Goal: Information Seeking & Learning: Learn about a topic

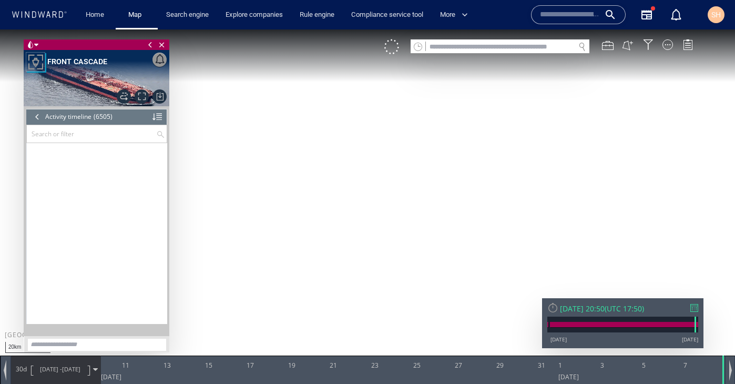
scroll to position [184052, 0]
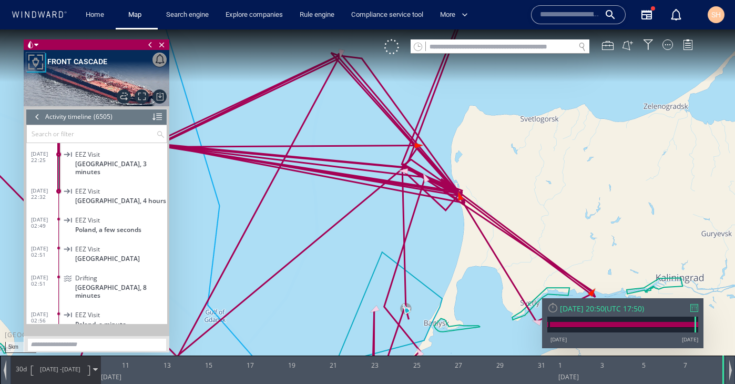
drag, startPoint x: 463, startPoint y: 237, endPoint x: 488, endPoint y: 181, distance: 61.5
click at [488, 180] on canvas "Map" at bounding box center [367, 201] width 735 height 344
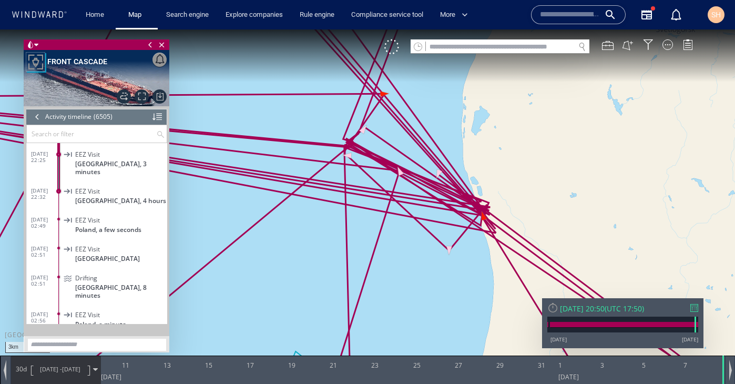
drag, startPoint x: 432, startPoint y: 182, endPoint x: 490, endPoint y: 197, distance: 59.7
click at [490, 197] on canvas "Map" at bounding box center [367, 201] width 735 height 344
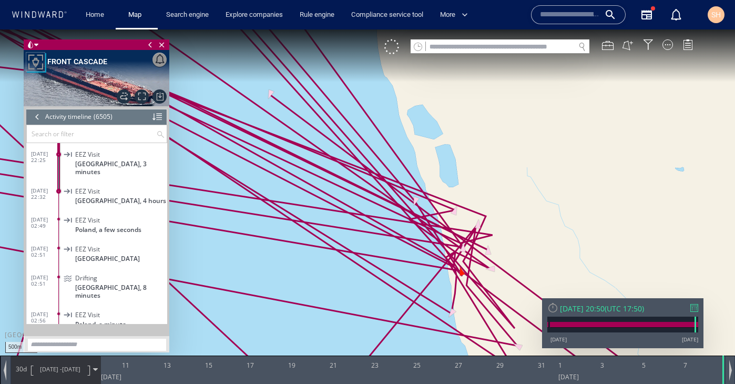
drag, startPoint x: 518, startPoint y: 188, endPoint x: 511, endPoint y: 305, distance: 117.0
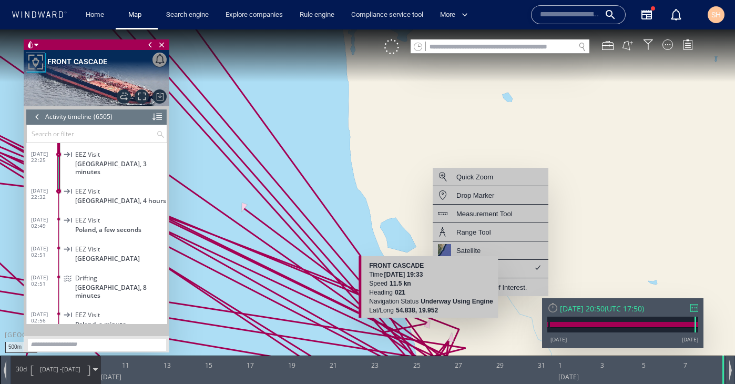
drag, startPoint x: 444, startPoint y: 206, endPoint x: 385, endPoint y: 293, distance: 104.8
click at [385, 293] on canvas "Map" at bounding box center [367, 201] width 735 height 344
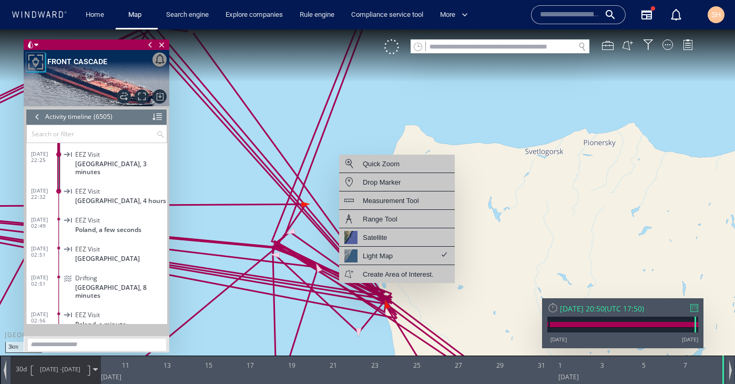
click at [576, 87] on canvas "Map" at bounding box center [367, 201] width 735 height 344
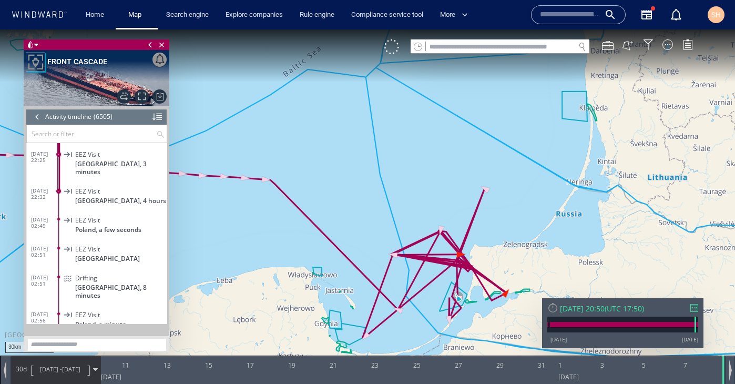
drag, startPoint x: 552, startPoint y: 142, endPoint x: 473, endPoint y: 203, distance: 99.0
click at [473, 202] on canvas "Map" at bounding box center [367, 201] width 735 height 344
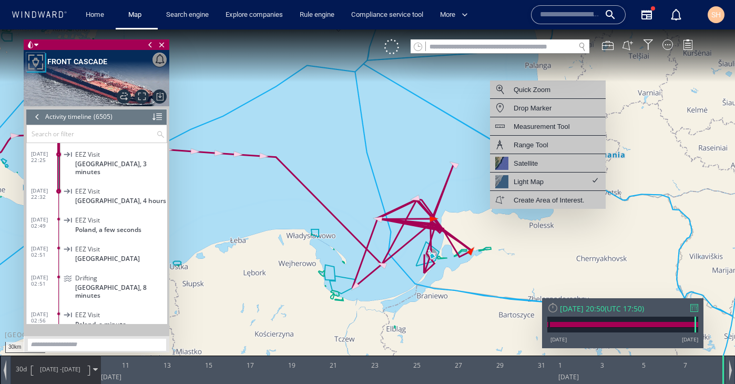
drag, startPoint x: 571, startPoint y: 259, endPoint x: 548, endPoint y: 244, distance: 27.3
click at [548, 243] on canvas "Map" at bounding box center [367, 201] width 735 height 344
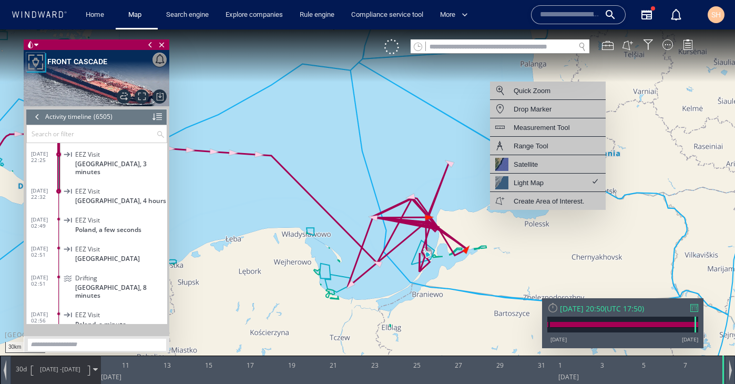
click at [397, 168] on canvas "Map" at bounding box center [367, 201] width 735 height 344
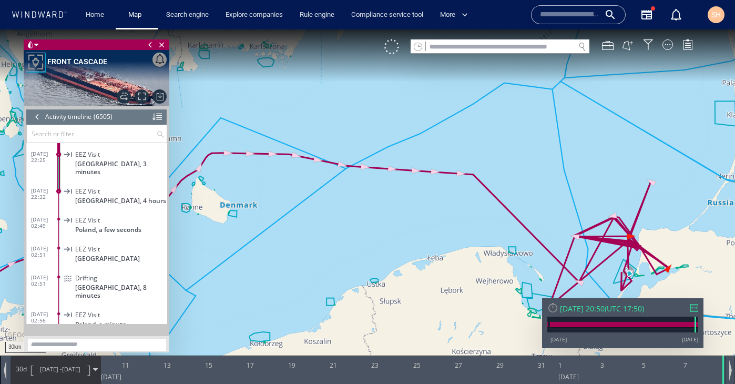
drag, startPoint x: 327, startPoint y: 189, endPoint x: 535, endPoint y: 202, distance: 208.7
click at [537, 203] on canvas "Map" at bounding box center [367, 201] width 735 height 344
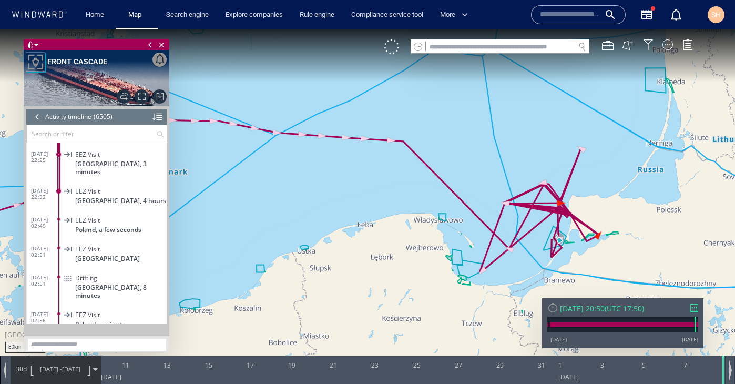
drag, startPoint x: 486, startPoint y: 192, endPoint x: 408, endPoint y: 165, distance: 82.5
click at [408, 165] on canvas "Map" at bounding box center [367, 201] width 735 height 344
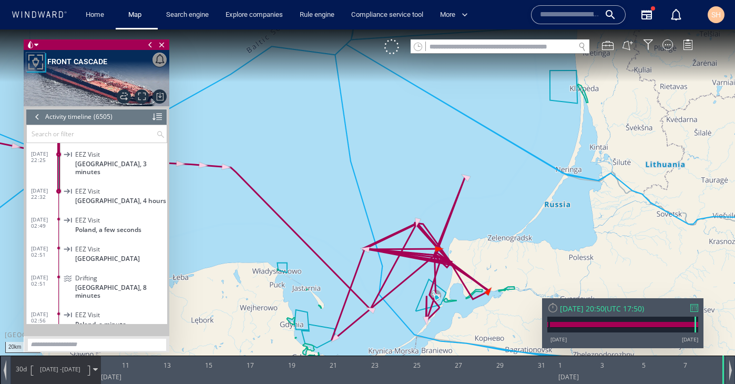
drag, startPoint x: 507, startPoint y: 135, endPoint x: 341, endPoint y: 171, distance: 169.0
click at [341, 171] on canvas "Map" at bounding box center [367, 201] width 735 height 344
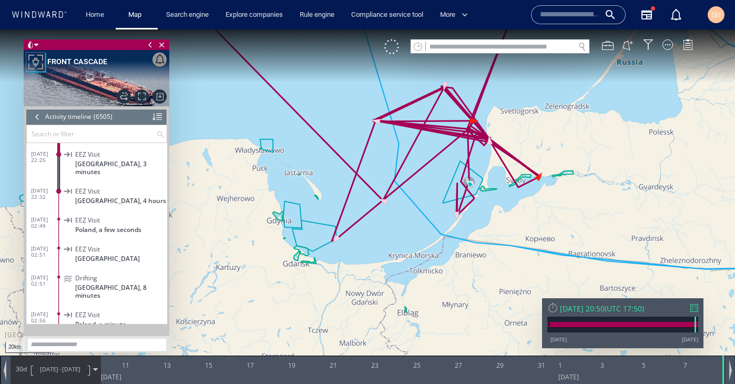
drag, startPoint x: 290, startPoint y: 283, endPoint x: 456, endPoint y: 201, distance: 185.2
click at [456, 201] on canvas "Map" at bounding box center [367, 201] width 735 height 344
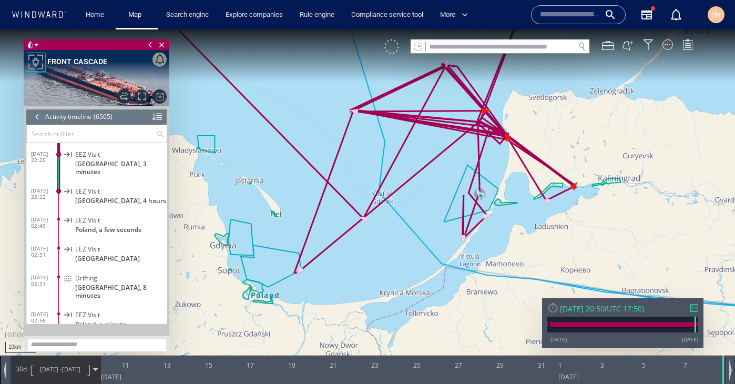
click at [390, 46] on div at bounding box center [392, 46] width 15 height 15
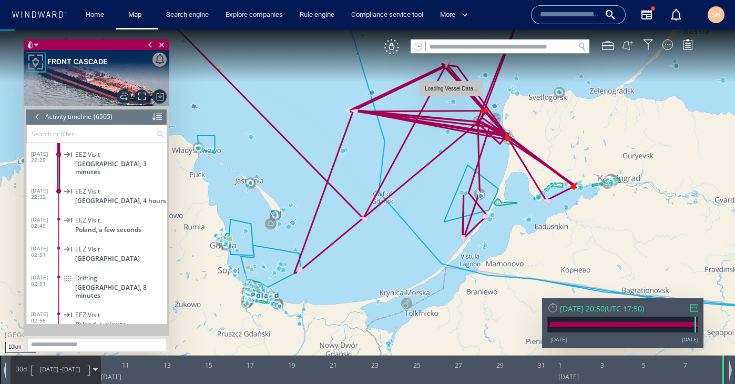
click at [455, 101] on canvas "Map" at bounding box center [367, 201] width 735 height 344
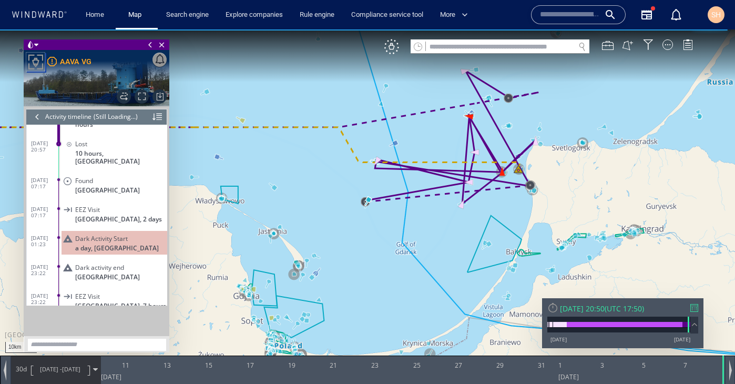
scroll to position [274031, 0]
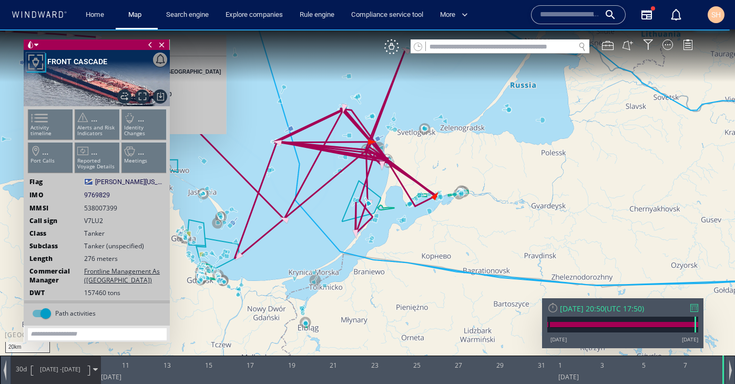
click at [53, 131] on ul "Activity timeline ... Alerts and Risk Indicators ... Identity Changes ... Port …" at bounding box center [97, 143] width 141 height 74
click at [38, 127] on ul "Activity timeline ... Alerts and Risk Indicators ... Identity Changes ... Port …" at bounding box center [97, 143] width 141 height 74
click at [38, 115] on ul "Activity timeline ... Alerts and Risk Indicators ... Identity Changes ... Port …" at bounding box center [97, 143] width 141 height 74
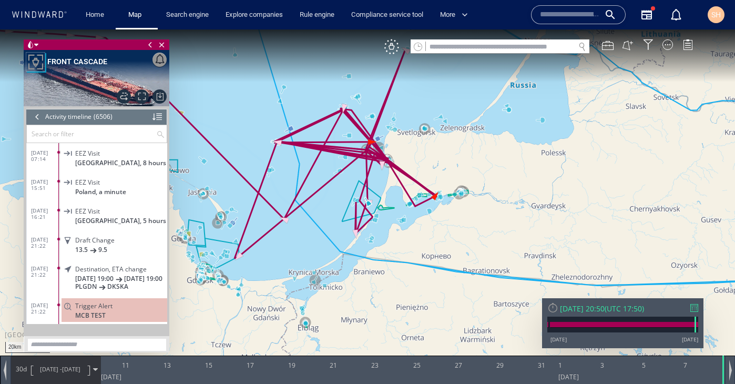
scroll to position [184277, 0]
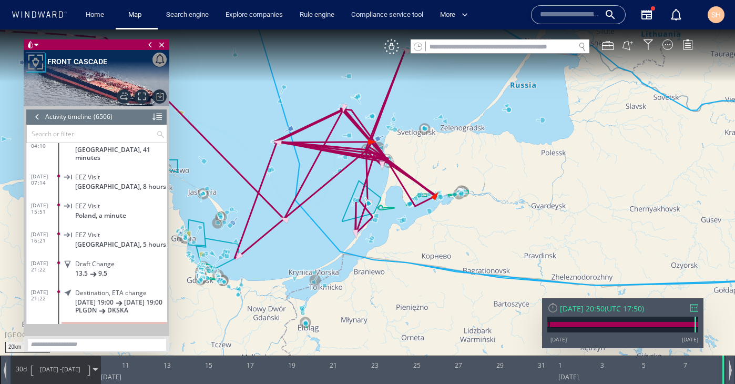
click at [24, 369] on span "30d" at bounding box center [21, 369] width 15 height 9
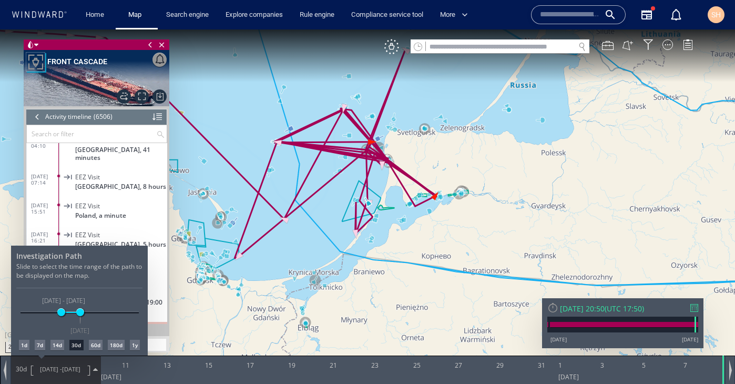
click at [26, 344] on div "1d" at bounding box center [24, 345] width 11 height 11
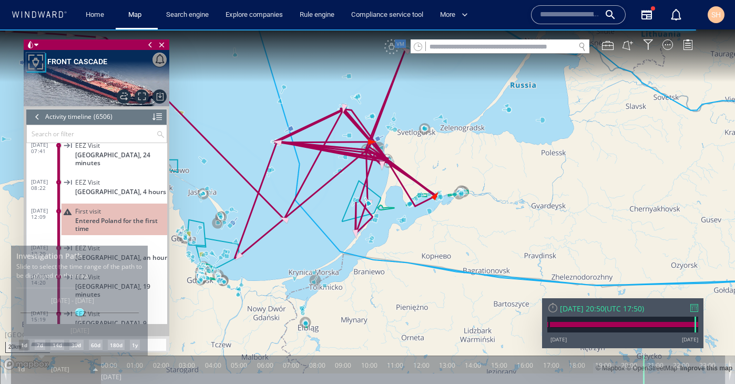
scroll to position [183664, 0]
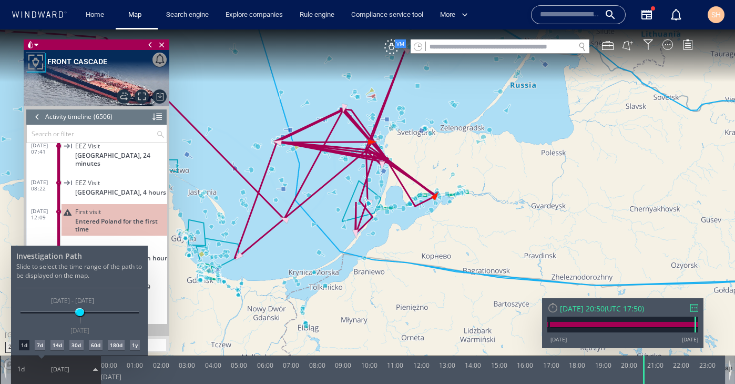
click at [95, 204] on div at bounding box center [367, 206] width 735 height 355
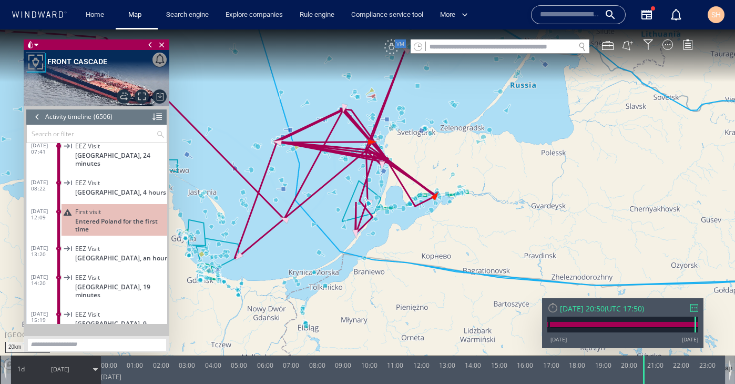
click at [393, 52] on div "VM" at bounding box center [392, 46] width 15 height 15
click at [109, 254] on span "[GEOGRAPHIC_DATA], an hour" at bounding box center [121, 258] width 92 height 8
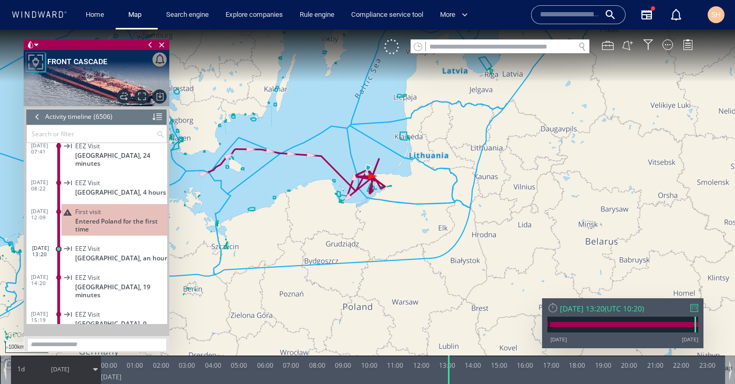
drag, startPoint x: 226, startPoint y: 205, endPoint x: 364, endPoint y: 208, distance: 138.4
click at [364, 208] on canvas "Map" at bounding box center [367, 201] width 735 height 344
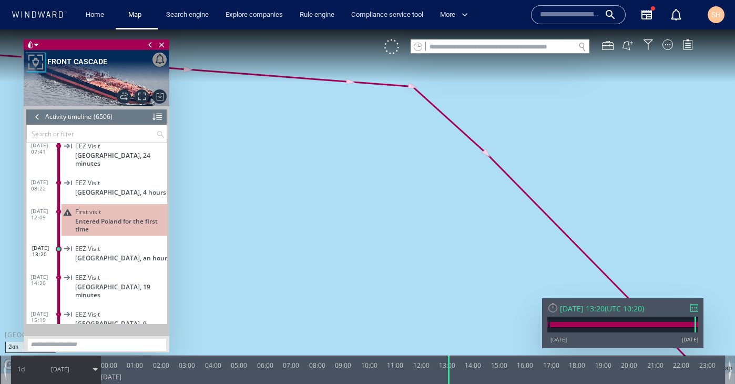
drag, startPoint x: 594, startPoint y: 179, endPoint x: 408, endPoint y: 97, distance: 203.3
click at [408, 96] on canvas "Map" at bounding box center [367, 201] width 735 height 344
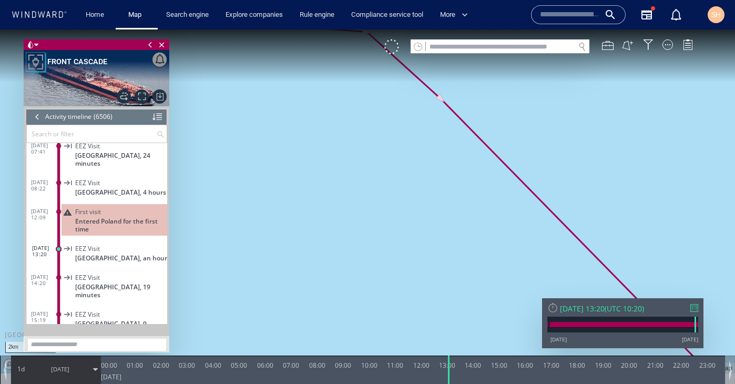
drag, startPoint x: 492, startPoint y: 172, endPoint x: 421, endPoint y: 129, distance: 82.6
click at [421, 128] on canvas "Map" at bounding box center [367, 201] width 735 height 344
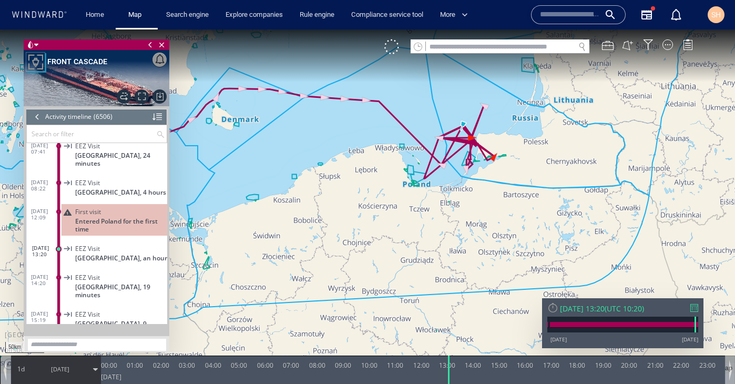
drag, startPoint x: 466, startPoint y: 181, endPoint x: 422, endPoint y: 152, distance: 52.7
click at [422, 151] on canvas "Map" at bounding box center [367, 201] width 735 height 344
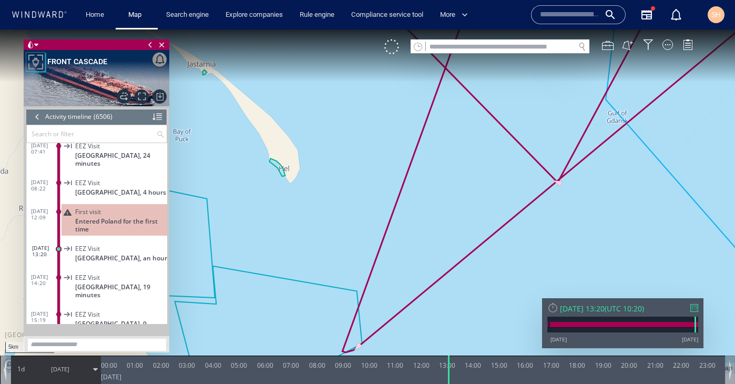
drag, startPoint x: 404, startPoint y: 147, endPoint x: 365, endPoint y: 122, distance: 46.1
click at [365, 122] on canvas "Map" at bounding box center [367, 201] width 735 height 344
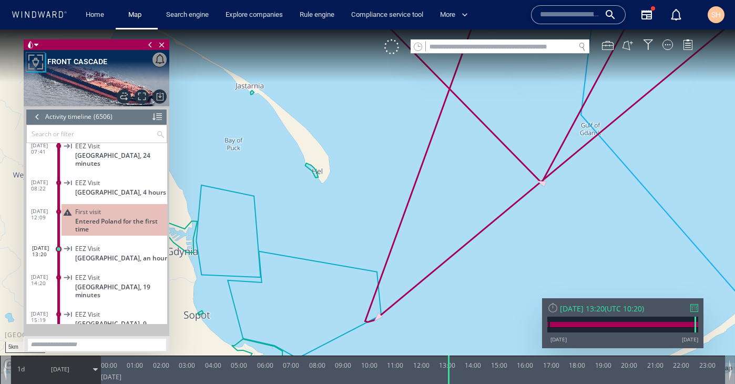
click at [542, 186] on canvas "Map" at bounding box center [367, 201] width 735 height 344
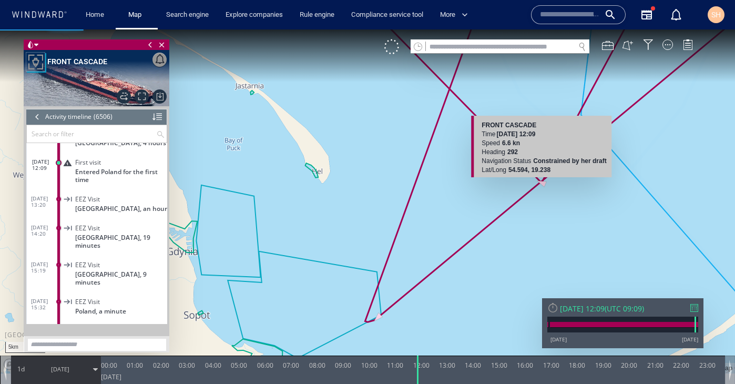
click at [542, 183] on canvas "Map" at bounding box center [367, 201] width 735 height 344
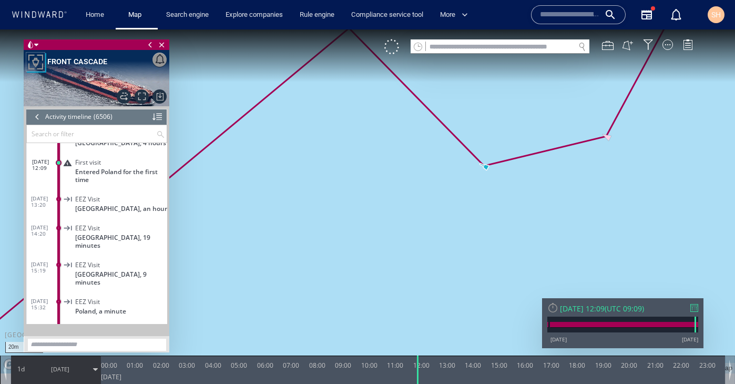
drag, startPoint x: 544, startPoint y: 183, endPoint x: 673, endPoint y: 288, distance: 166.5
click at [673, 288] on canvas "Map" at bounding box center [367, 201] width 735 height 344
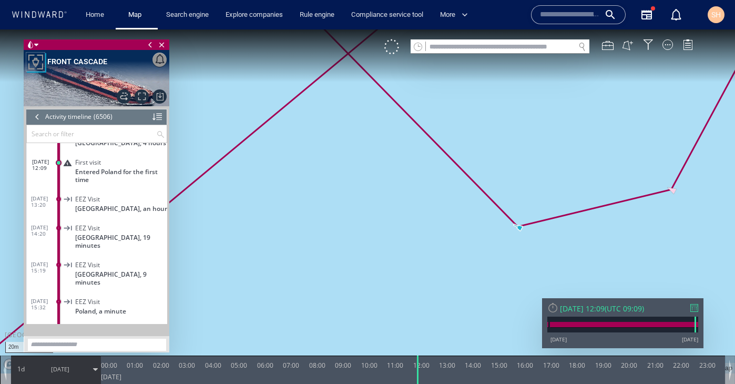
drag, startPoint x: 586, startPoint y: 234, endPoint x: 640, endPoint y: 312, distance: 95.3
click at [640, 29] on div "20m © Mapbox © OpenStreetMap Improve this map 0 0 23:00 [DATE] 00:00 01:00 02:0…" at bounding box center [367, 29] width 735 height 0
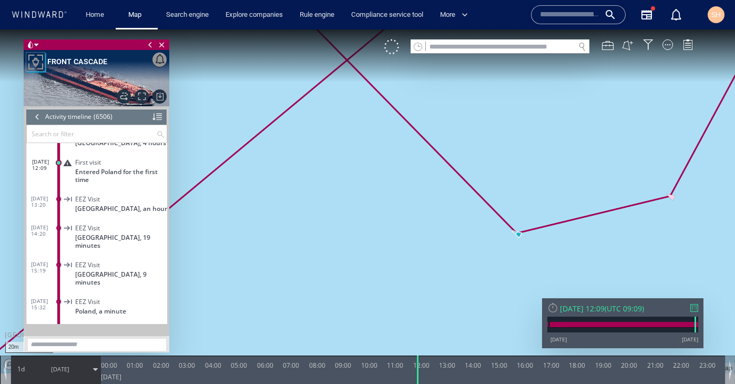
drag, startPoint x: 634, startPoint y: 202, endPoint x: 554, endPoint y: 288, distance: 117.6
click at [553, 288] on canvas "Map" at bounding box center [367, 201] width 735 height 344
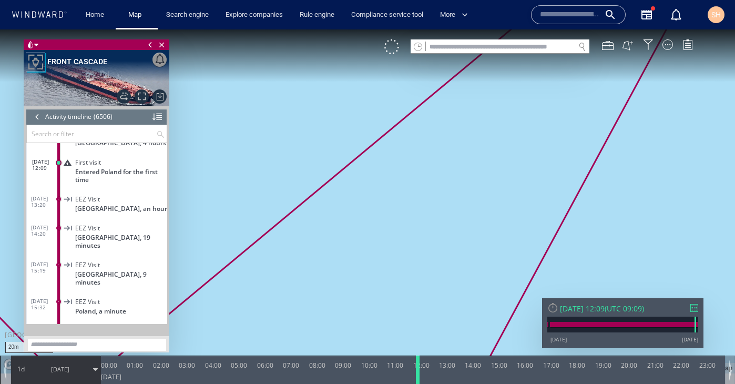
drag, startPoint x: 607, startPoint y: 118, endPoint x: 414, endPoint y: 367, distance: 314.5
click at [414, 29] on div "20m © Mapbox © OpenStreetMap Improve this map 0 0 23:00 [DATE] 00:00 01:00 02:0…" at bounding box center [367, 29] width 735 height 0
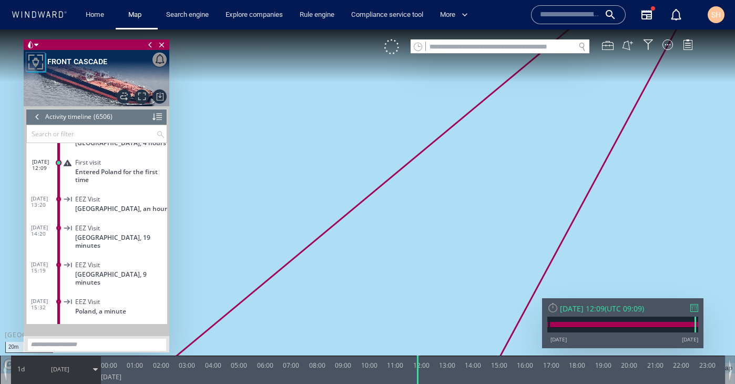
drag, startPoint x: 522, startPoint y: 115, endPoint x: 406, endPoint y: 368, distance: 278.7
click at [406, 29] on div "20m © Mapbox © OpenStreetMap Improve this map 0 0 23:00 [DATE] 00:00 01:00 02:0…" at bounding box center [367, 29] width 735 height 0
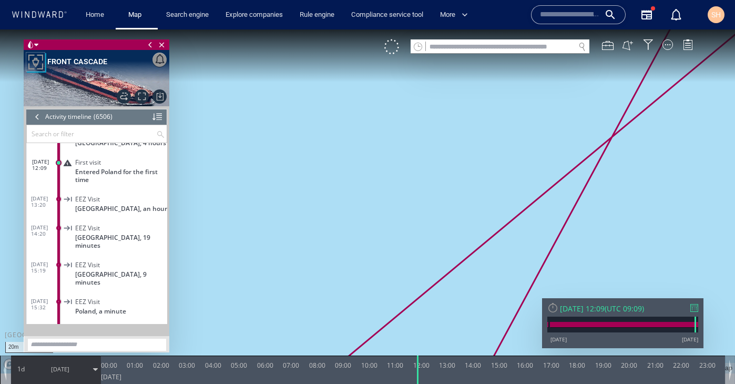
drag, startPoint x: 515, startPoint y: 198, endPoint x: 410, endPoint y: 322, distance: 162.3
click at [410, 322] on canvas "Map" at bounding box center [367, 201] width 735 height 344
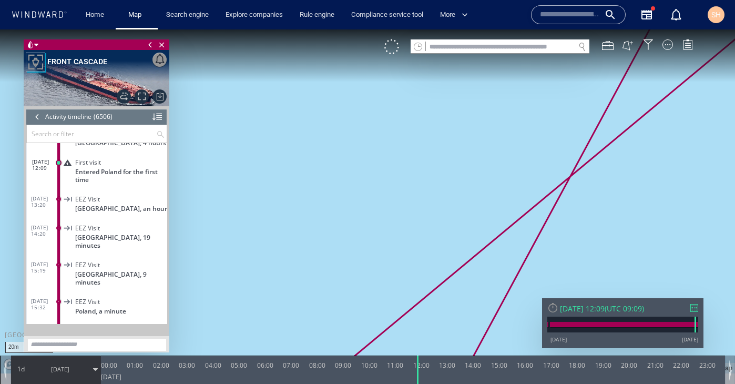
drag, startPoint x: 490, startPoint y: 161, endPoint x: 379, endPoint y: 316, distance: 190.5
click at [379, 316] on canvas "Map" at bounding box center [367, 201] width 735 height 344
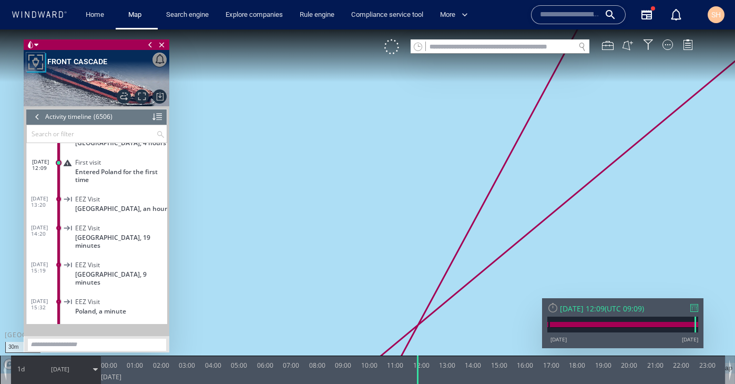
click at [395, 270] on canvas "Map" at bounding box center [367, 201] width 735 height 344
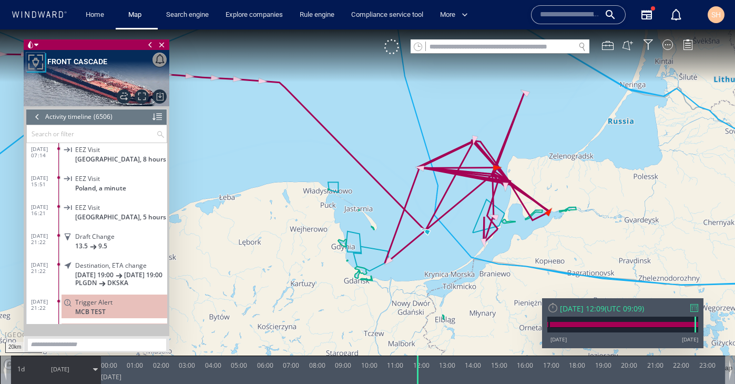
scroll to position [184299, 0]
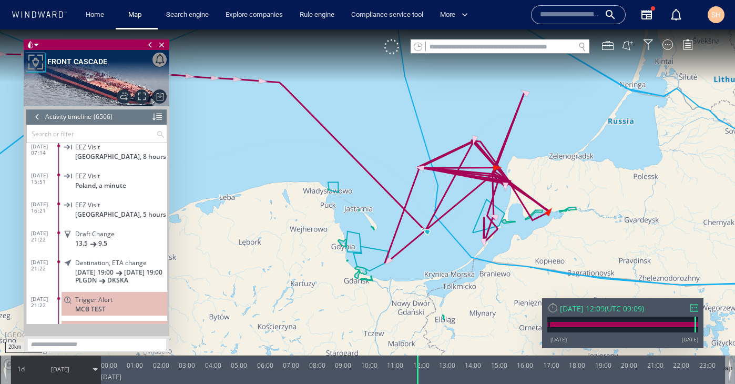
click at [103, 230] on span "Draft Change" at bounding box center [94, 234] width 39 height 8
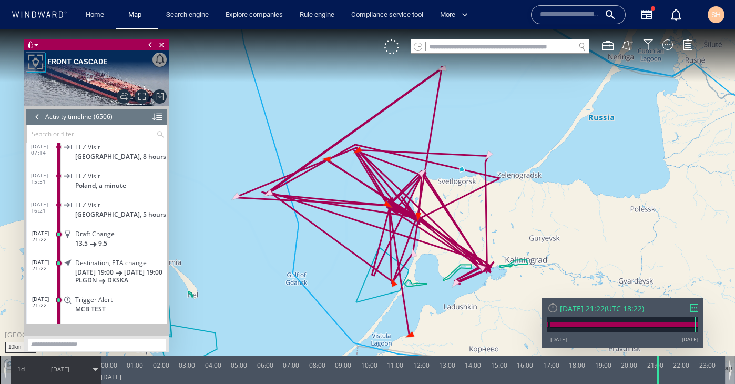
click at [79, 230] on span "Draft Change" at bounding box center [94, 234] width 39 height 8
click at [161, 116] on div at bounding box center [157, 117] width 9 height 16
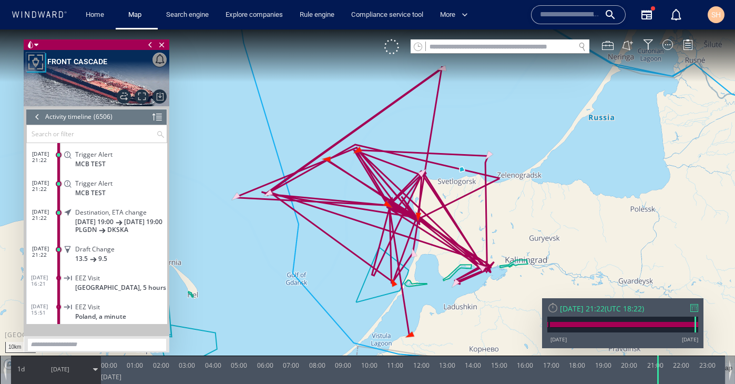
click at [38, 117] on div at bounding box center [38, 117] width 12 height 16
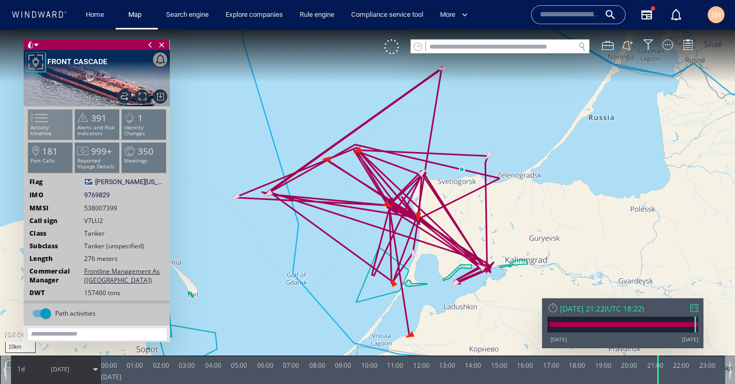
click at [41, 122] on span at bounding box center [33, 117] width 16 height 15
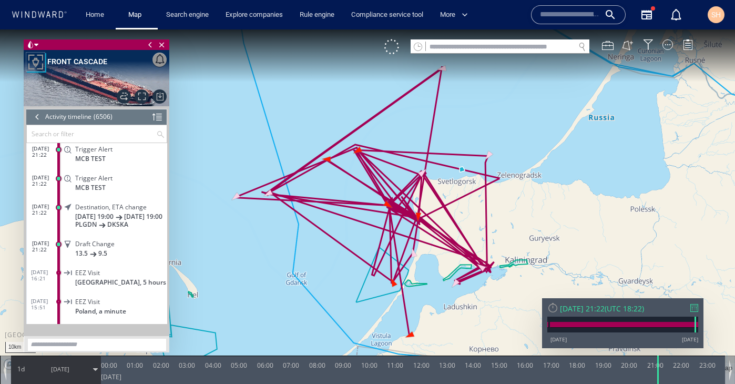
scroll to position [3770, 0]
